Goal: Transaction & Acquisition: Purchase product/service

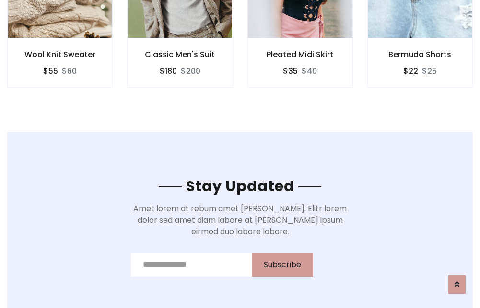
scroll to position [1443, 0]
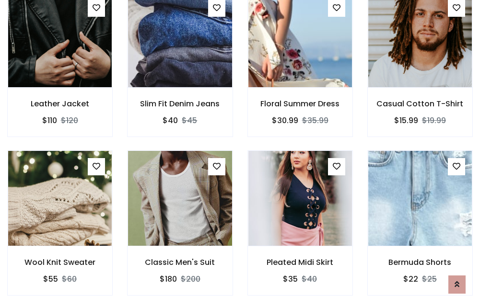
scroll to position [1002, 0]
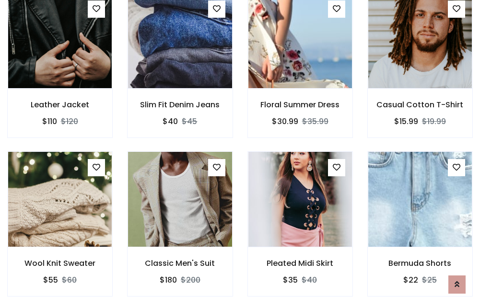
click at [240, 154] on div "Pleated Midi Skirt $35 $40" at bounding box center [300, 230] width 120 height 159
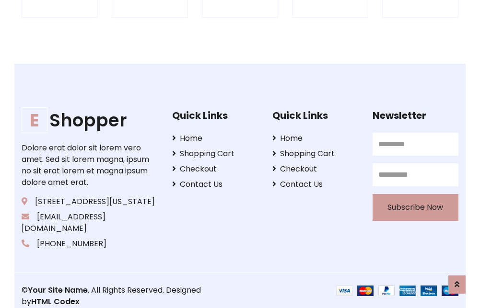
scroll to position [1824, 0]
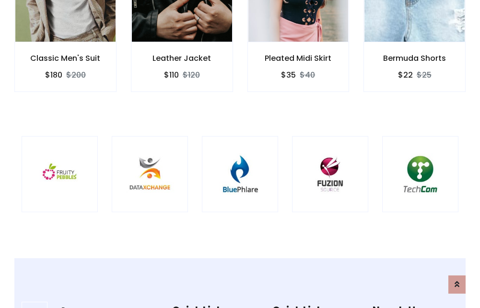
click at [240, 154] on img at bounding box center [240, 174] width 52 height 52
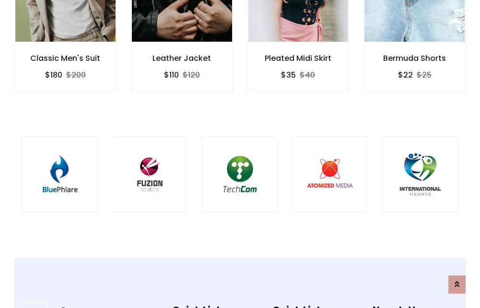
click at [240, 154] on img at bounding box center [240, 174] width 52 height 52
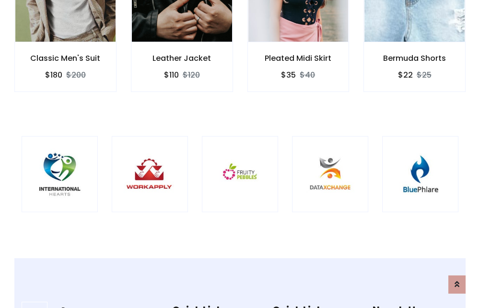
click at [240, 154] on img at bounding box center [240, 174] width 52 height 52
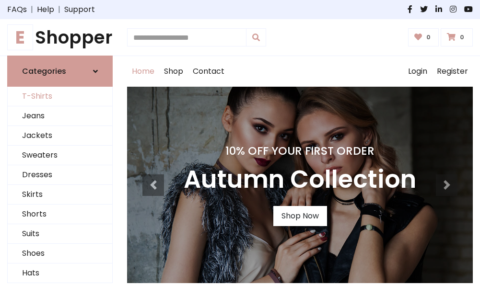
click at [60, 97] on link "T-Shirts" at bounding box center [60, 97] width 104 height 20
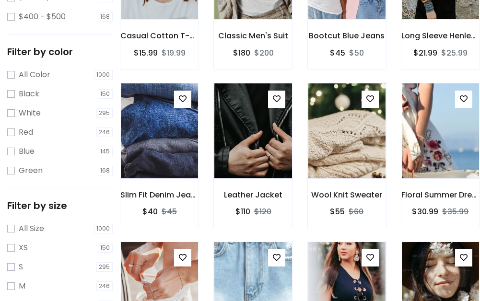
scroll to position [384, 0]
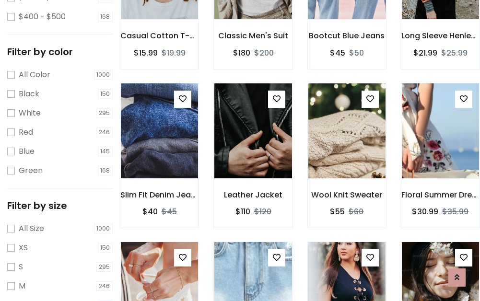
scroll to position [336, 0]
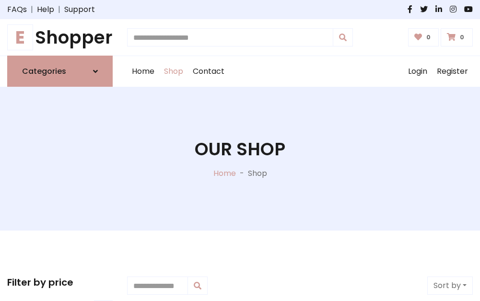
click at [60, 37] on h1 "E Shopper" at bounding box center [59, 37] width 105 height 21
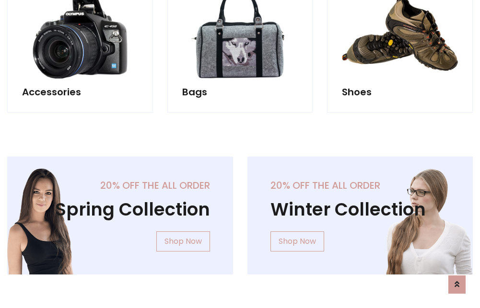
scroll to position [931, 0]
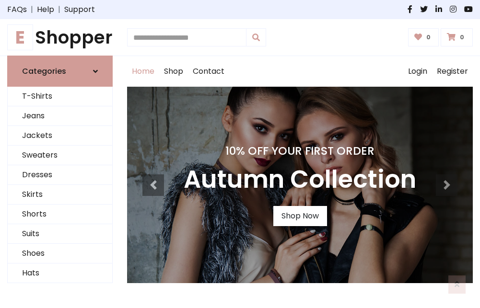
scroll to position [314, 0]
